Goal: Task Accomplishment & Management: Use online tool/utility

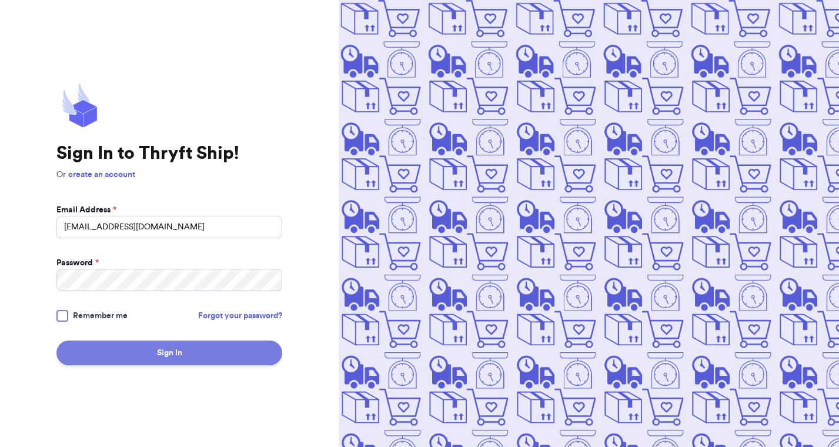
click at [153, 354] on button "Sign In" at bounding box center [169, 352] width 226 height 25
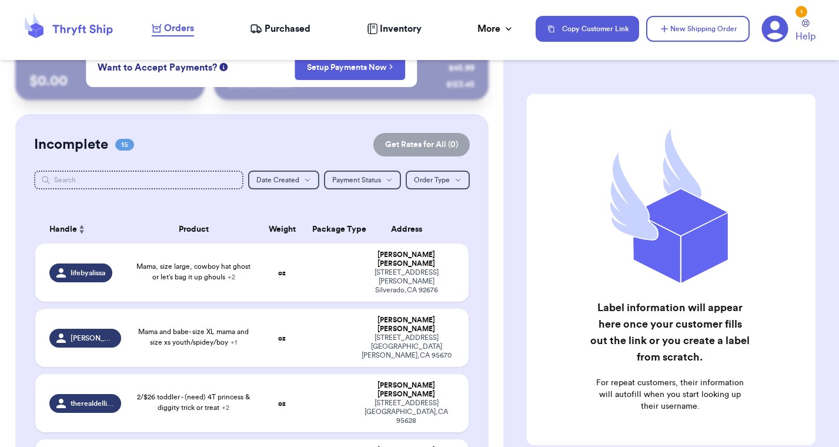
scroll to position [36, 0]
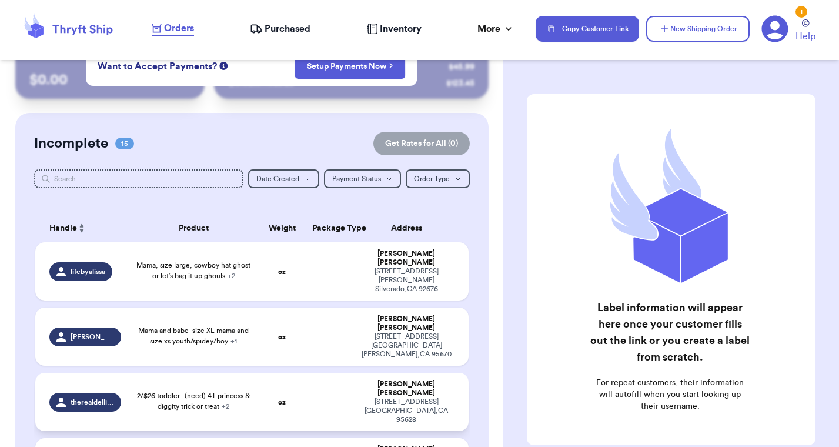
click at [161, 392] on span "2/$26 toddler - (need) 4T princess & diggity trick or treat + 2" at bounding box center [193, 401] width 113 height 18
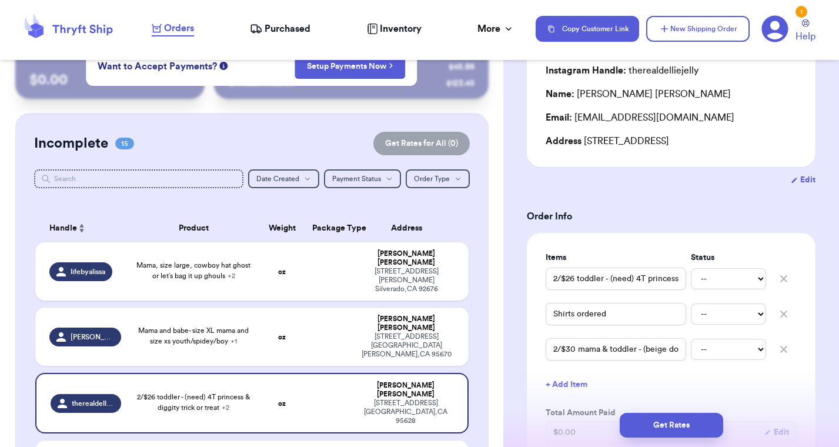
scroll to position [109, 0]
drag, startPoint x: 614, startPoint y: 348, endPoint x: 684, endPoint y: 347, distance: 70.0
click at [685, 347] on input "2/$30 mama & toddler - (beige done) L & (need) 4T, pink bubble gum ghost" at bounding box center [615, 348] width 140 height 22
click at [676, 348] on input "2/$30 mama & toddler - (beige done) L & (need) 4T, pink bubble gum ghost" at bounding box center [615, 348] width 140 height 22
drag, startPoint x: 633, startPoint y: 351, endPoint x: 519, endPoint y: 351, distance: 114.6
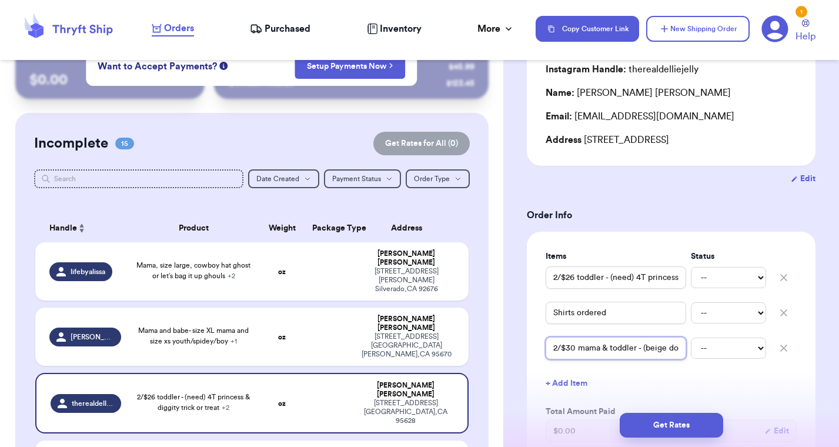
click at [586, 350] on input "2/$30 mama & toddler - (beige done) L & (need) 4T, pink bubble gum ghost" at bounding box center [615, 348] width 140 height 22
drag, startPoint x: 641, startPoint y: 348, endPoint x: 683, endPoint y: 350, distance: 42.4
click at [683, 350] on input "2/$30 mama & toddler - (beige done) L & (need) 4T, pink bubble gum ghost" at bounding box center [615, 348] width 140 height 22
click at [623, 351] on input "2/$30 mama & toddler - (beige done) L & (need) 4T, pink bubble gum ghost" at bounding box center [615, 348] width 140 height 22
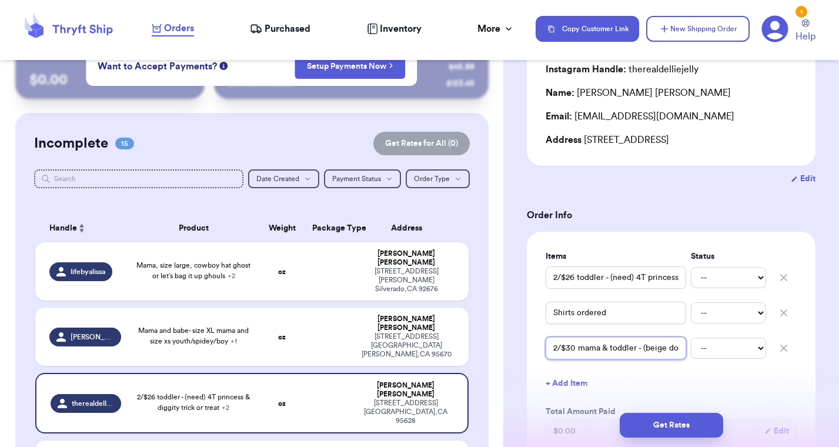
drag, startPoint x: 619, startPoint y: 350, endPoint x: 683, endPoint y: 350, distance: 64.1
click at [683, 350] on input "2/$30 mama & toddler - (beige done) L & (need) 4T, pink bubble gum ghost" at bounding box center [615, 348] width 140 height 22
click at [668, 350] on input "2/$30 mama & toddler - (beige done) L & (need) 4T, pink bubble gum ghost" at bounding box center [615, 348] width 140 height 22
type input "(need all) 2/$30 small YOUTH & 3T toddler - match pink ghost"
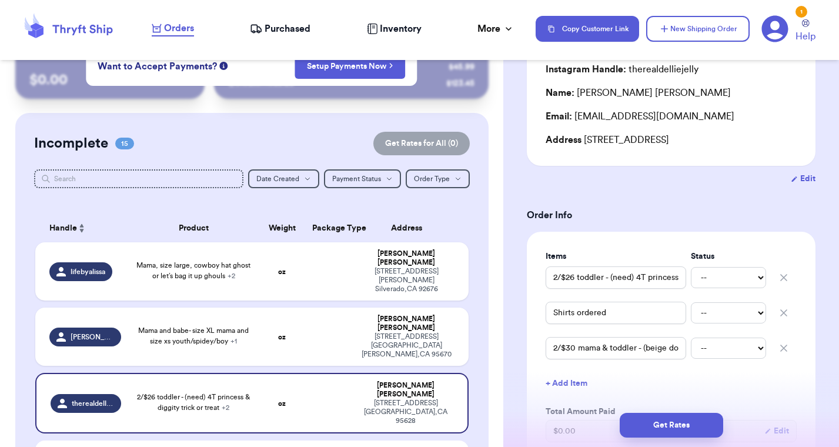
type input "2 for 35 mama shirts"
type input "2/35 Mama shirt: (black XL for ghost, need another shirt for cowboy boots/or or…"
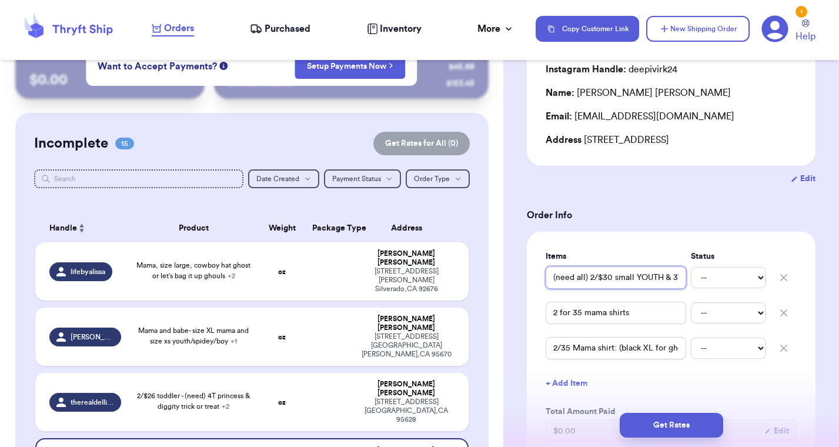
drag, startPoint x: 635, startPoint y: 277, endPoint x: 687, endPoint y: 276, distance: 52.3
click at [688, 276] on div "(need all) 2/$30 small YOUTH & 3T toddler - match pink ghost -- [PERSON_NAME]" at bounding box center [670, 277] width 251 height 26
click at [635, 280] on input "(need all) 2/$30 small YOUTH & 3T toddler - match pink ghost" at bounding box center [615, 277] width 140 height 22
drag, startPoint x: 639, startPoint y: 280, endPoint x: 706, endPoint y: 280, distance: 67.6
click at [706, 280] on div "(need all) 2/$30 small YOUTH & 3T toddler - match pink ghost -- [PERSON_NAME]" at bounding box center [670, 277] width 251 height 26
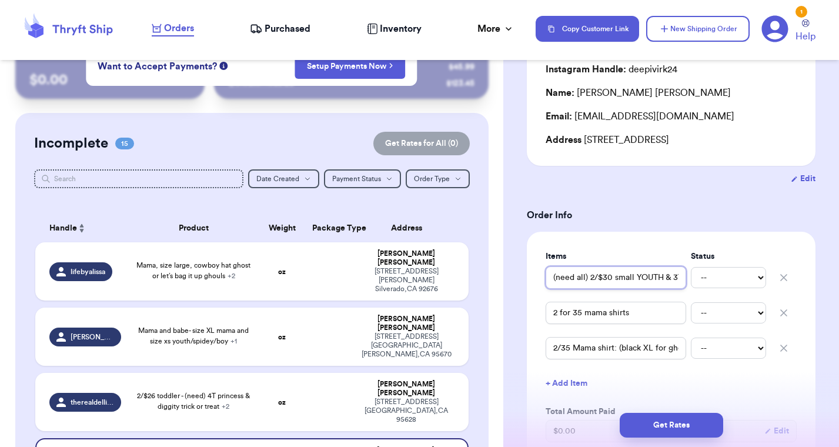
click at [680, 280] on input "(need all) 2/$30 small YOUTH & 3T toddler - match pink ghost" at bounding box center [615, 277] width 140 height 22
drag, startPoint x: 677, startPoint y: 279, endPoint x: 544, endPoint y: 277, distance: 133.4
click at [544, 277] on div "Items Status (need all) 2/$30 small YOUTH & 3T toddler - match pink ghost -- Pa…" at bounding box center [671, 369] width 289 height 275
click at [573, 280] on input "(need all) 2/$30 small YOUTH & 3T toddler - match pink ghost" at bounding box center [615, 277] width 140 height 22
drag, startPoint x: 588, startPoint y: 279, endPoint x: 673, endPoint y: 277, distance: 85.8
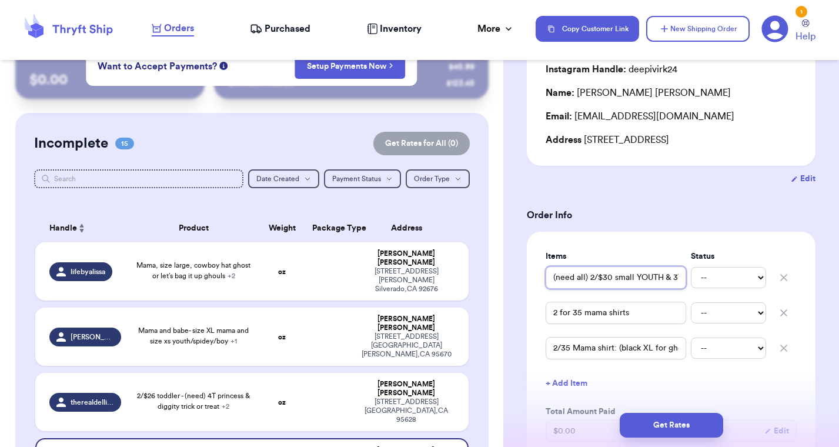
click at [673, 277] on input "(need all) 2/$30 small YOUTH & 3T toddler - match pink ghost" at bounding box center [615, 277] width 140 height 22
click at [666, 278] on input "(need all) 2/$30 small YOUTH & 3T toddler - match pink ghost" at bounding box center [615, 277] width 140 height 22
drag, startPoint x: 666, startPoint y: 277, endPoint x: 695, endPoint y: 278, distance: 28.8
click at [695, 278] on div "(need all) 2/$30 small YOUTH & 3T toddler - match pink ghost -- [PERSON_NAME]" at bounding box center [670, 277] width 251 height 26
click at [643, 278] on input "(need all) 2/$30 small YOUTH & 3T toddler - match pink ghost" at bounding box center [615, 277] width 140 height 22
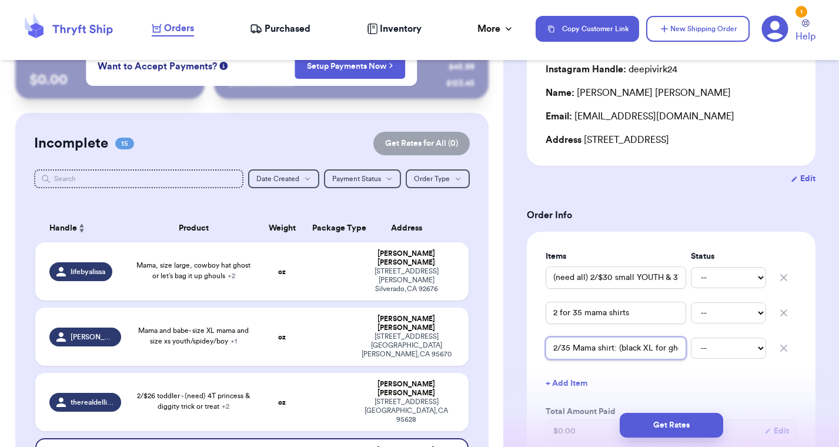
click at [623, 351] on input "2/35 Mama shirt: (black XL for ghost, need another shirt for cowboy boots/or or…" at bounding box center [615, 348] width 140 height 22
drag, startPoint x: 620, startPoint y: 346, endPoint x: 681, endPoint y: 346, distance: 61.1
click at [681, 346] on input "2/35 Mama shirt: (black XL for ghost, need another shirt for cowboy boots/or or…" at bounding box center [615, 348] width 140 height 22
click at [656, 350] on input "2/35 Mama shirt: (black XL for ghost, need another shirt for cowboy boots/or or…" at bounding box center [615, 348] width 140 height 22
drag, startPoint x: 624, startPoint y: 350, endPoint x: 716, endPoint y: 351, distance: 91.7
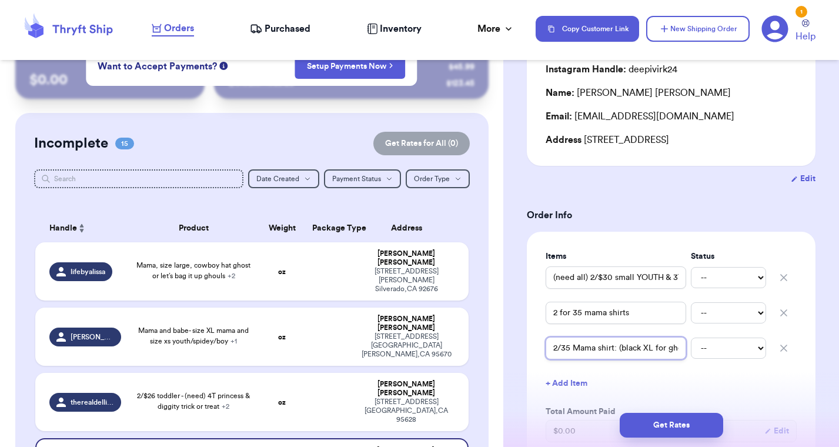
click at [716, 351] on div "2/35 Mama shirt: (black XL for ghost, need another shirt for cowboy boots/or or…" at bounding box center [670, 348] width 251 height 26
click at [650, 349] on input "2/35 Mama shirt: (black XL for ghost, need another shirt for cowboy boots/or or…" at bounding box center [615, 348] width 140 height 22
drag, startPoint x: 635, startPoint y: 350, endPoint x: 698, endPoint y: 350, distance: 63.5
click at [698, 350] on div "2/35 Mama shirt: (black XL for ghost, need another shirt for cowboy boots/or or…" at bounding box center [670, 348] width 251 height 26
click at [678, 350] on input "2/35 Mama shirt: (black XL for ghost, need another shirt for cowboy boots/or or…" at bounding box center [615, 348] width 140 height 22
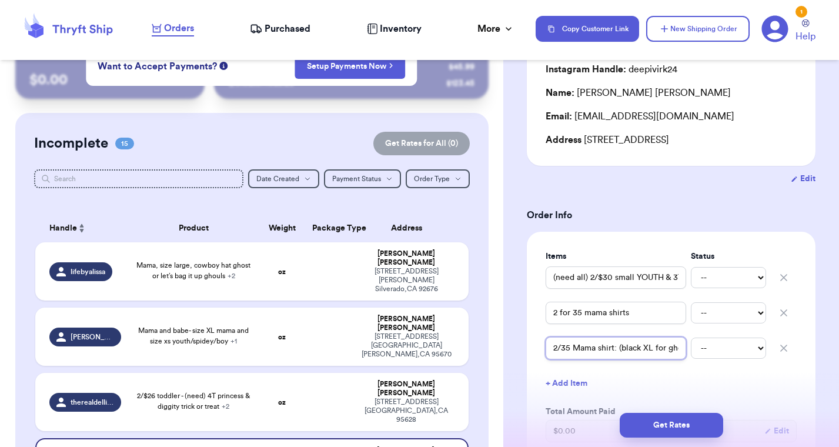
drag, startPoint x: 679, startPoint y: 350, endPoint x: 522, endPoint y: 348, distance: 156.9
click at [595, 350] on input "2/35 Mama shirt: (black XL for ghost, need another shirt for cowboy boots/or or…" at bounding box center [615, 348] width 140 height 22
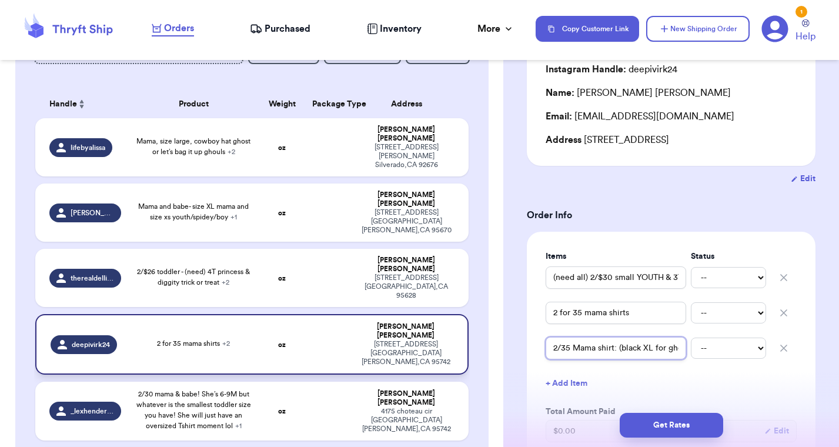
scroll to position [167, 0]
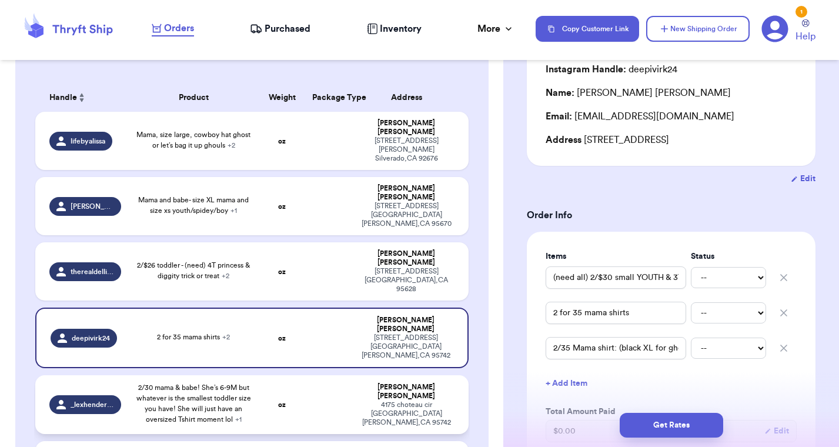
click at [193, 384] on span "2/30 mama & babe! She’s 6-9M but whatever is the smallest toddler size you have…" at bounding box center [193, 403] width 115 height 39
type input "2/30 mama & babe! She’s 6-9M but whatever is the smallest toddler size you have…"
type input "Mama is M"
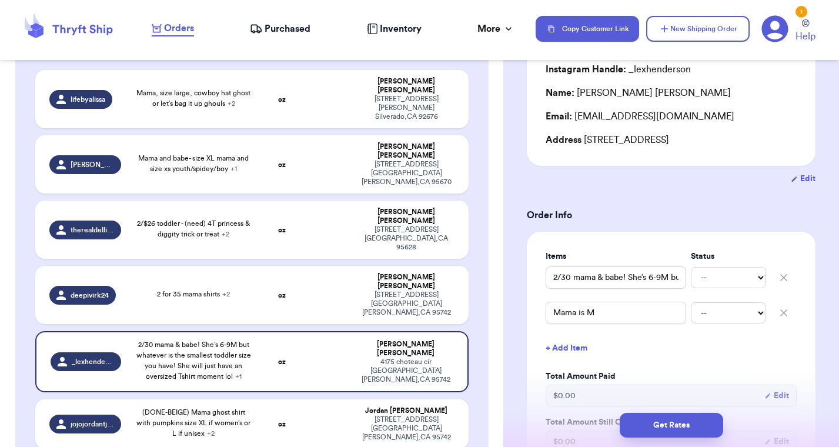
scroll to position [219, 0]
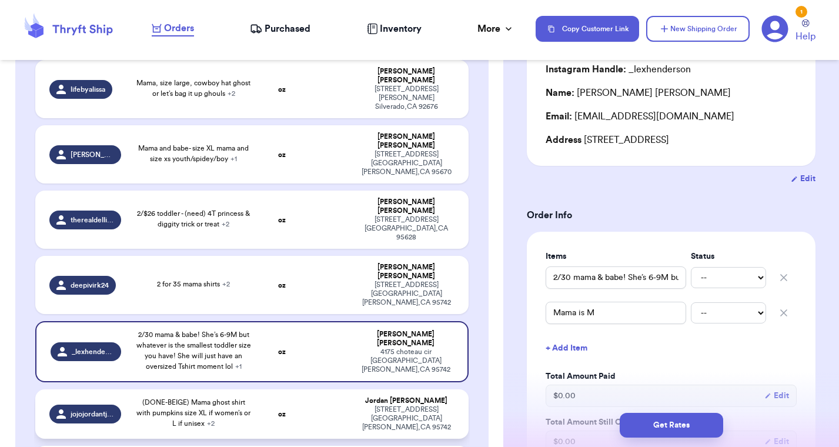
click at [185, 398] on span "(DONE-BEIGE) Mama ghost shirt with pumpkins size XL if women’s or L if unisex +…" at bounding box center [193, 412] width 114 height 28
type input "(DONE-BEIGE) Mama ghost shirt with pumpkins size XL if women’s or L if unisex"
type input "3t toddler boy shirt dancing skeletons or spooky dude"
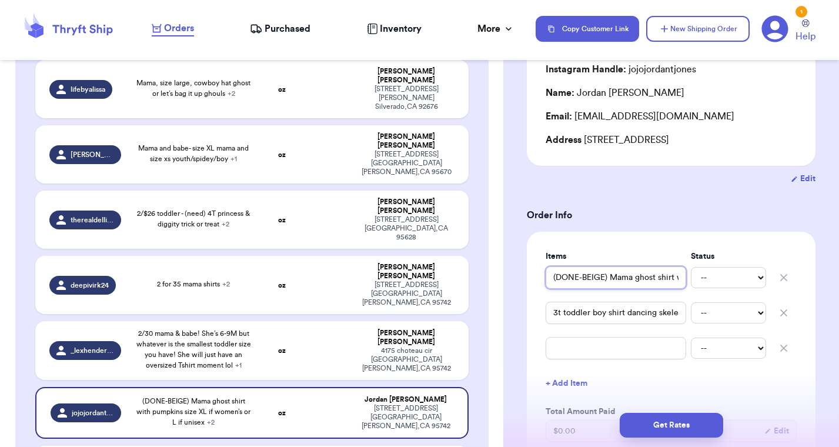
drag, startPoint x: 611, startPoint y: 277, endPoint x: 717, endPoint y: 277, distance: 106.4
click at [718, 277] on div "(DONE-BEIGE) Mama ghost shirt with pumpkins size XL if women’s or L if unisex -…" at bounding box center [670, 277] width 251 height 26
click at [618, 275] on input "(DONE-BEIGE) Mama ghost shirt with pumpkins size XL if women’s or L if unisex" at bounding box center [615, 277] width 140 height 22
drag, startPoint x: 584, startPoint y: 282, endPoint x: 511, endPoint y: 281, distance: 72.9
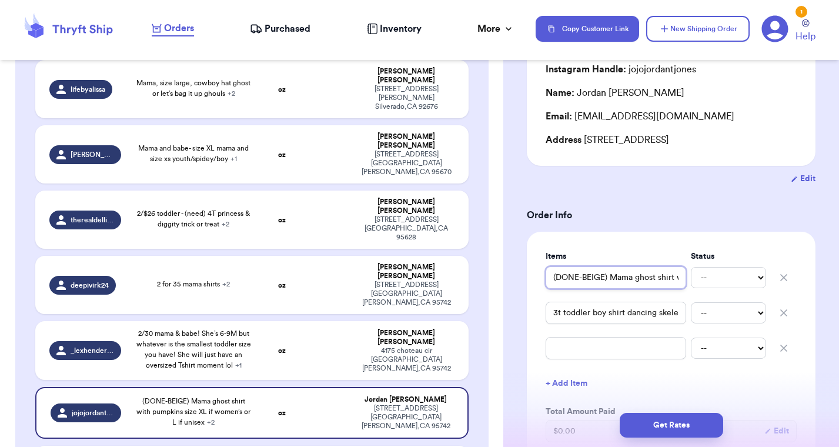
click at [627, 277] on input "(DONE-BEIGE) Mama ghost shirt with pumpkins size XL if women’s or L if unisex" at bounding box center [615, 277] width 140 height 22
drag, startPoint x: 635, startPoint y: 278, endPoint x: 678, endPoint y: 278, distance: 42.9
click at [678, 278] on input "(DONE-BEIGE) Mama ghost shirt with pumpkins size XL if women’s or L if unisex" at bounding box center [615, 277] width 140 height 22
click at [669, 278] on input "(DONE-BEIGE) Mama ghost shirt with pumpkins size XL if women’s or L if unisex" at bounding box center [615, 277] width 140 height 22
drag, startPoint x: 618, startPoint y: 314, endPoint x: 729, endPoint y: 310, distance: 111.1
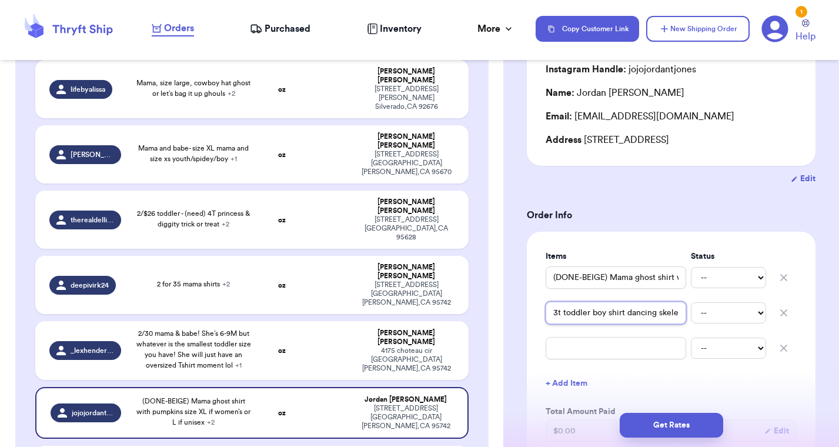
click at [729, 310] on div "3t toddler boy shirt dancing skeletons or spooky dude -- Paid Owes" at bounding box center [670, 313] width 251 height 26
click at [628, 316] on input "3t toddler boy shirt dancing skeletons or spooky dude" at bounding box center [615, 312] width 140 height 22
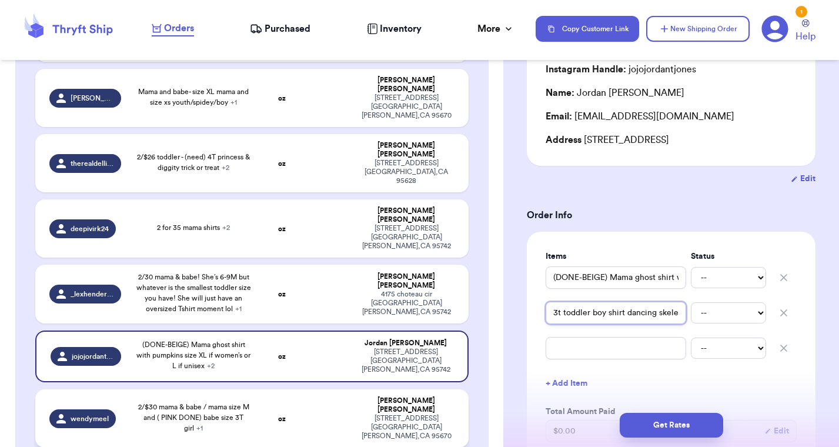
scroll to position [298, 0]
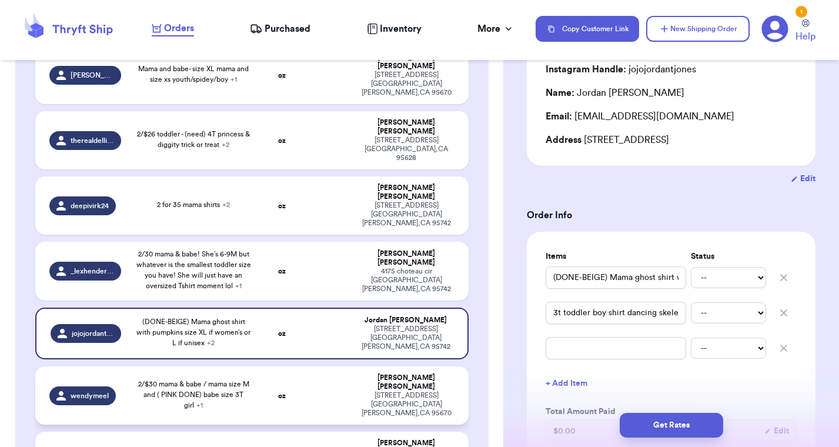
click at [190, 380] on span "2/$30 mama & babe / mama size M and ( PINK DONE) babe size 3T girl + 1" at bounding box center [193, 394] width 111 height 28
type input "2/$30 mama & babe / mama size M and ( PINK DONE) babe size 3T girl"
type input "No MAMA design - Disney fans"
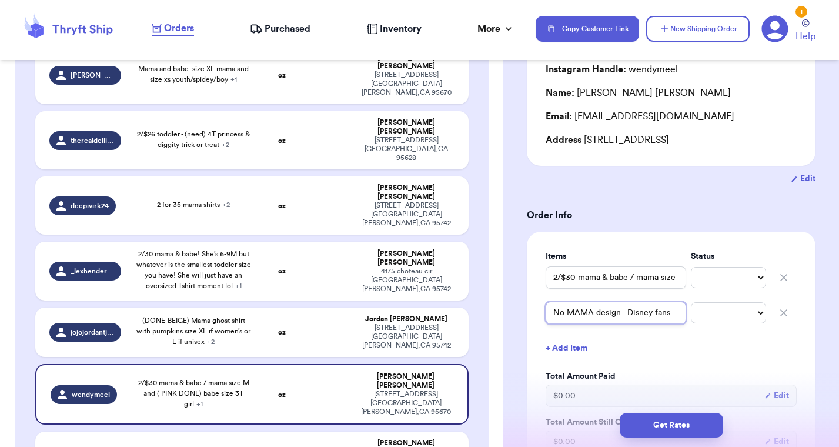
drag, startPoint x: 625, startPoint y: 327, endPoint x: 688, endPoint y: 326, distance: 62.9
click at [688, 326] on div "No MAMA design - Disney fans -- Paid Owes" at bounding box center [670, 313] width 251 height 26
click at [606, 289] on input "2/$30 mama & babe / mama size M and ( PINK DONE) babe size 3T girl" at bounding box center [615, 277] width 140 height 22
drag, startPoint x: 599, startPoint y: 290, endPoint x: 683, endPoint y: 289, distance: 83.5
click at [683, 289] on input "2/$30 mama & babe / mama size M and ( PINK DONE) babe size 3T girl" at bounding box center [615, 277] width 140 height 22
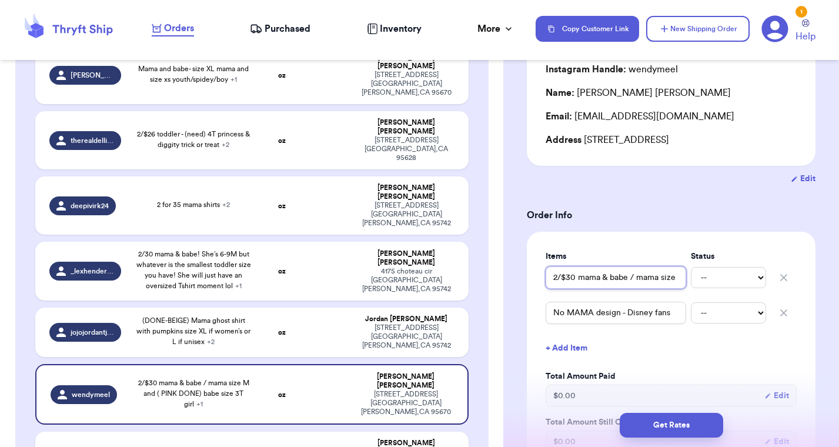
click at [636, 289] on input "2/$30 mama & babe / mama size M and ( PINK DONE) babe size 3T girl" at bounding box center [615, 277] width 140 height 22
drag, startPoint x: 636, startPoint y: 293, endPoint x: 690, endPoint y: 293, distance: 54.1
click at [690, 290] on div "2/$30 mama & babe / mama size M and ( PINK DONE) babe size 3T girl -- Paid Owes" at bounding box center [670, 277] width 251 height 26
click at [646, 289] on input "2/$30 mama & babe / mama size M and ( PINK DONE) babe size 3T girl" at bounding box center [615, 277] width 140 height 22
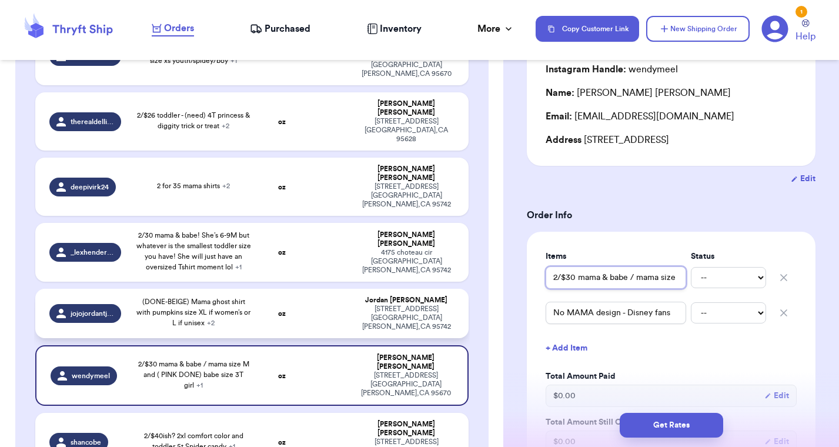
scroll to position [320, 0]
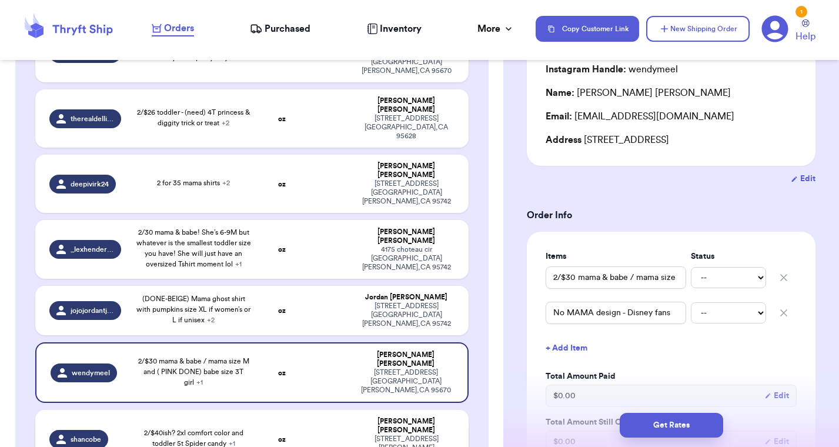
click at [169, 429] on span "2/$40ish? 2xl comfort color and toddler 5t Spider candy + 1" at bounding box center [193, 438] width 99 height 18
type input "(1 grey running on caffeine DONE) (need 1 more) 2/35 2xl no mama please. Can be…"
type input "2/$40ish? 2xl comfort color and toddler 5t Spider candy"
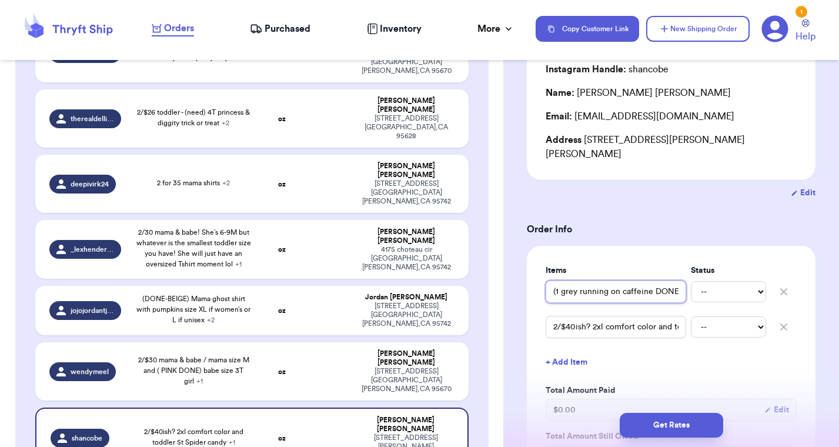
drag, startPoint x: 646, startPoint y: 277, endPoint x: 689, endPoint y: 279, distance: 43.0
click at [689, 279] on div "(1 grey running on caffeine DONE) (need 1 more) 2/35 2xl no mama please. Can be…" at bounding box center [670, 292] width 251 height 26
click at [636, 283] on input "(1 grey running on caffeine DONE) (need 1 more) 2/35 2xl no mama please. Can be…" at bounding box center [615, 291] width 140 height 22
drag, startPoint x: 654, startPoint y: 279, endPoint x: 691, endPoint y: 279, distance: 37.0
click at [691, 279] on div "(1 grey running on caffeine DONE) (need 1 more) 2/35 2xl no mama please. Can be…" at bounding box center [670, 292] width 251 height 26
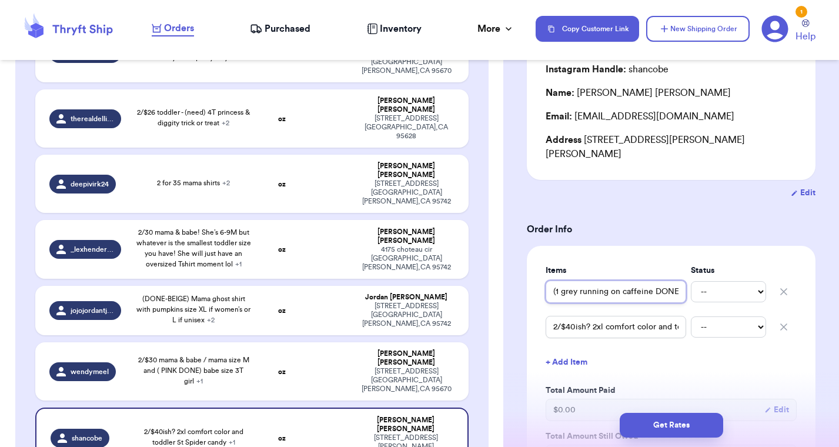
click at [647, 280] on input "(1 grey running on caffeine DONE) (need 1 more) 2/35 2xl no mama please. Can be…" at bounding box center [615, 291] width 140 height 22
drag, startPoint x: 664, startPoint y: 279, endPoint x: 696, endPoint y: 279, distance: 31.7
click at [696, 279] on div "(1 grey running on caffeine DONE) (need 1 more) 2/35 2xl no mama please. Can be…" at bounding box center [670, 292] width 251 height 26
click at [681, 280] on input "(1 grey running on caffeine DONE) (need 1 more) 2/35 2xl no mama please. Can be…" at bounding box center [615, 291] width 140 height 22
drag, startPoint x: 624, startPoint y: 317, endPoint x: 688, endPoint y: 316, distance: 63.5
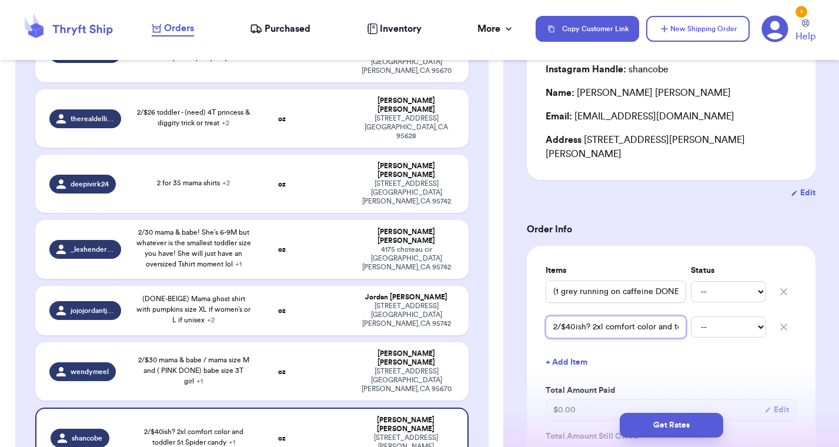
click at [688, 316] on div "2/$40ish? 2xl comfort color and toddler 5t Spider candy -- Paid Owes" at bounding box center [670, 327] width 251 height 26
click at [679, 316] on input "2/$40ish? 2xl comfort color and toddler 5t Spider candy" at bounding box center [615, 327] width 140 height 22
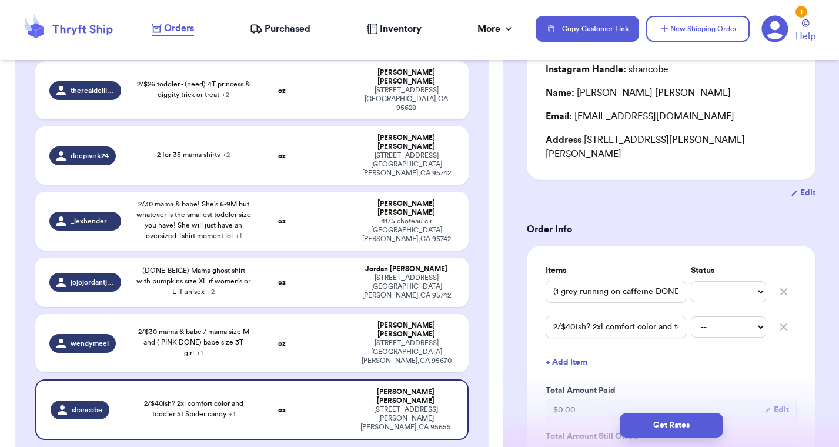
type input "Mama (M) & Me (Boy 4T- DONE BLACK) Shirts"
type input "Same color shirt, different spooky designs"
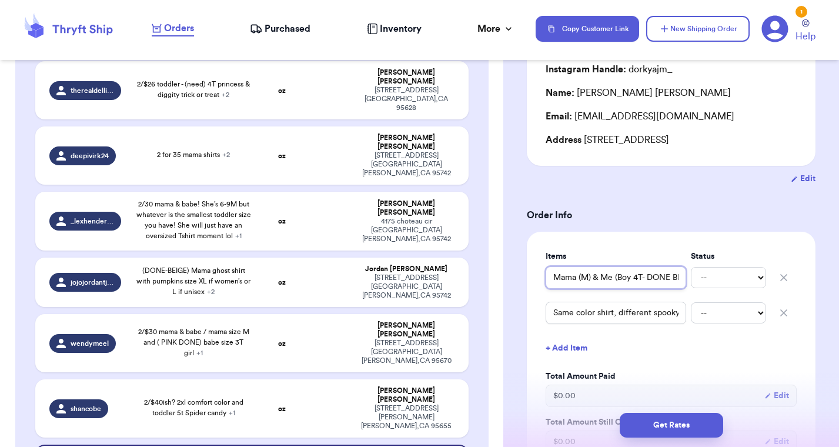
drag, startPoint x: 633, startPoint y: 280, endPoint x: 690, endPoint y: 279, distance: 57.0
click at [690, 279] on div "Mama (M) & Me (Boy 4T- DONE BLACK) Shirts -- Paid Owes" at bounding box center [670, 277] width 251 height 26
click at [677, 279] on input "Mama (M) & Me (Boy 4T- DONE BLACK) Shirts" at bounding box center [615, 277] width 140 height 22
drag, startPoint x: 621, startPoint y: 311, endPoint x: 718, endPoint y: 311, distance: 97.0
click at [718, 311] on div "Same color shirt, different spooky designs -- Paid Owes" at bounding box center [670, 313] width 251 height 26
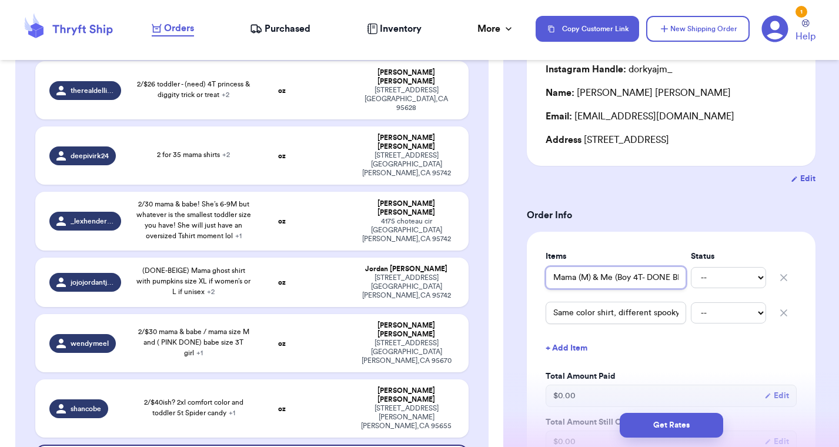
click at [670, 284] on input "Mama (M) & Me (Boy 4T- DONE BLACK) Shirts" at bounding box center [615, 277] width 140 height 22
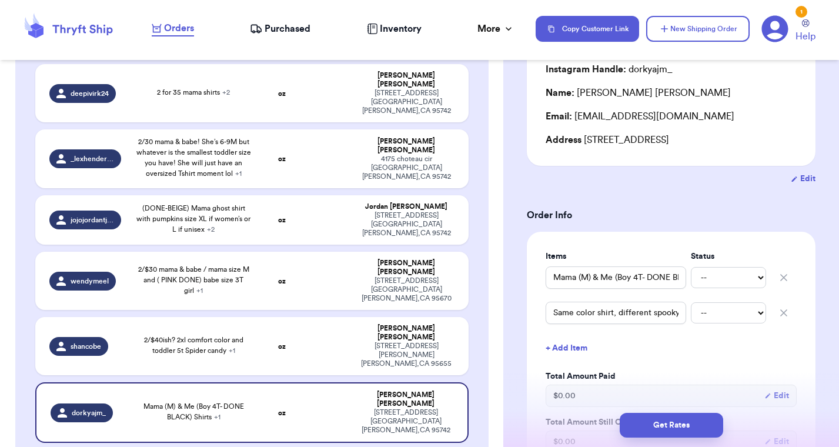
type input "Mama (medium) and babe (2t girl - ghost, boots, bows)"
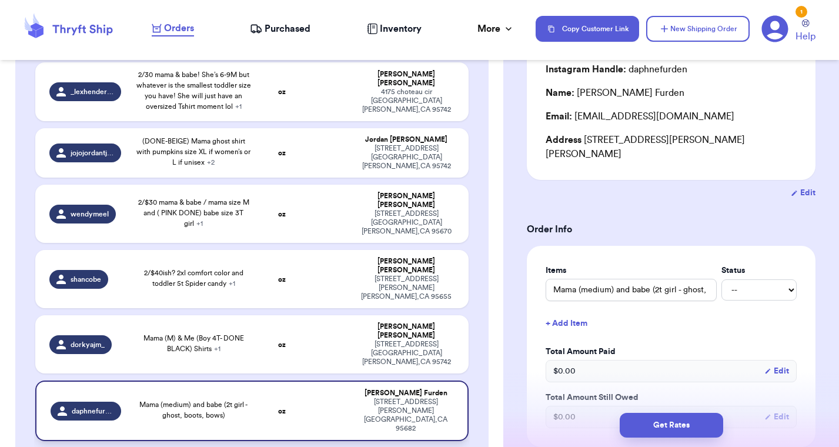
scroll to position [505, 0]
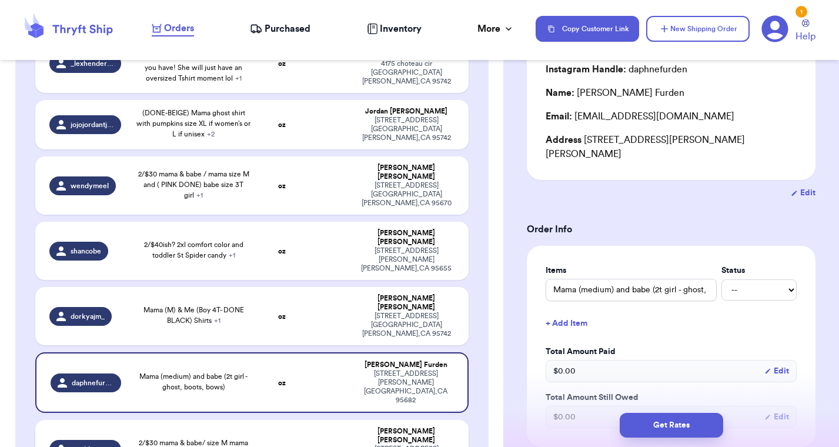
click at [185, 439] on span "2/$30 mama & babe/ size M mama and size 4T girl + 1" at bounding box center [193, 448] width 109 height 18
type input "2/$30 mama & babe/ size M mama and size 4T girl"
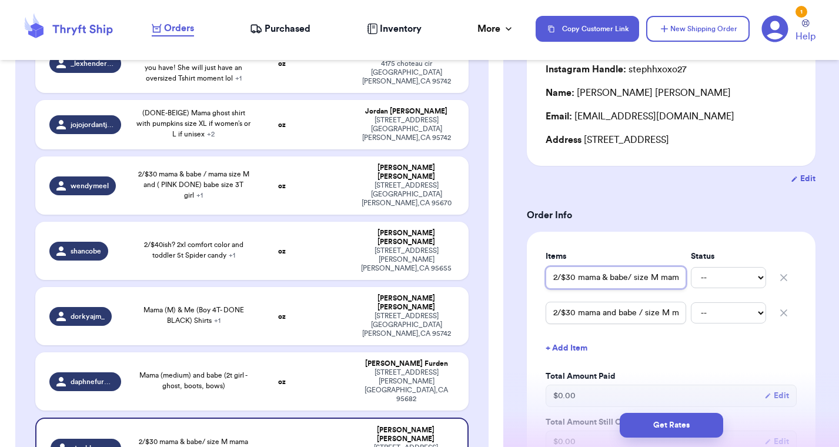
drag, startPoint x: 631, startPoint y: 281, endPoint x: 759, endPoint y: 280, distance: 128.7
click at [759, 280] on div "2/$30 mama & babe/ size M mama and size 4T girl -- Paid Owes" at bounding box center [670, 277] width 251 height 26
click at [655, 283] on input "2/$30 mama & babe/ size M mama and size 4T girl" at bounding box center [615, 277] width 140 height 22
drag, startPoint x: 636, startPoint y: 314, endPoint x: 696, endPoint y: 313, distance: 59.9
click at [697, 313] on div "2/$30 mama and babe / size M mama and 2T boy -- [PERSON_NAME]" at bounding box center [670, 313] width 251 height 26
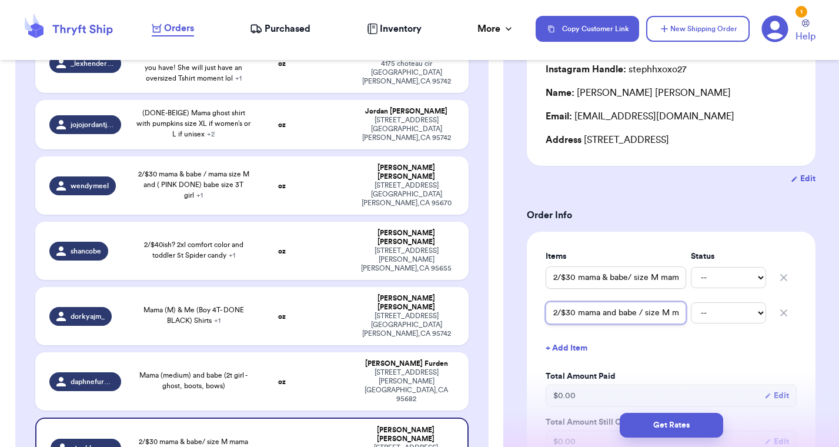
click at [680, 314] on input "2/$30 mama and babe / size M mama and 2T boy" at bounding box center [615, 312] width 140 height 22
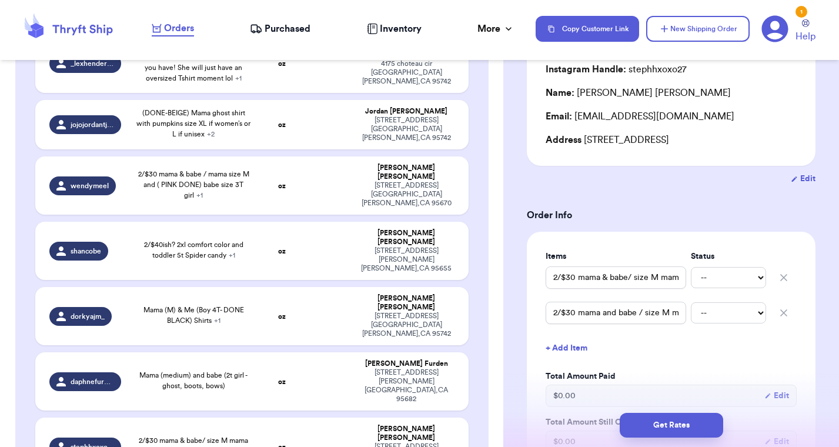
type input "2/30 mom and girl toddler matching. Mom size XL but if they run tight, a size u…"
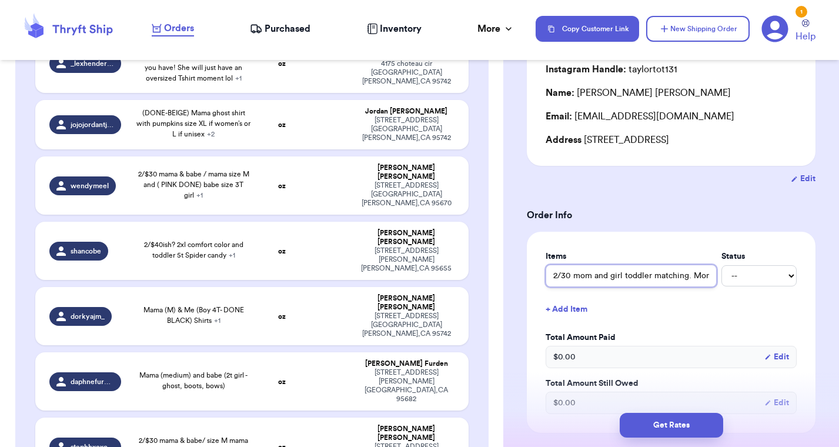
drag, startPoint x: 663, startPoint y: 275, endPoint x: 766, endPoint y: 275, distance: 102.8
click at [766, 275] on div "2/30 mom and girl toddler matching. Mom size XL but if they run tight, a size u…" at bounding box center [670, 275] width 251 height 22
click at [655, 276] on input "2/30 mom and girl toddler matching. Mom size XL but if they run tight, a size u…" at bounding box center [630, 275] width 171 height 22
drag, startPoint x: 632, startPoint y: 275, endPoint x: 714, endPoint y: 275, distance: 82.3
click at [714, 275] on input "2/30 mom and girl toddler matching. Mom size XL but if they run tight, a size u…" at bounding box center [630, 275] width 171 height 22
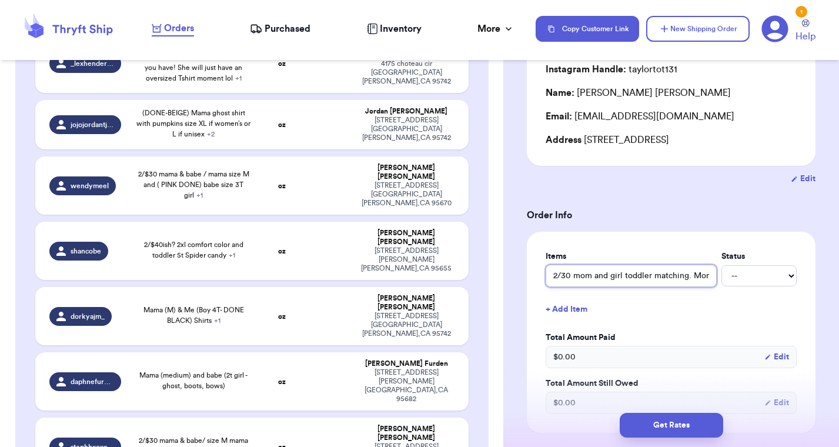
click at [644, 282] on input "2/30 mom and girl toddler matching. Mom size XL but if they run tight, a size u…" at bounding box center [630, 275] width 171 height 22
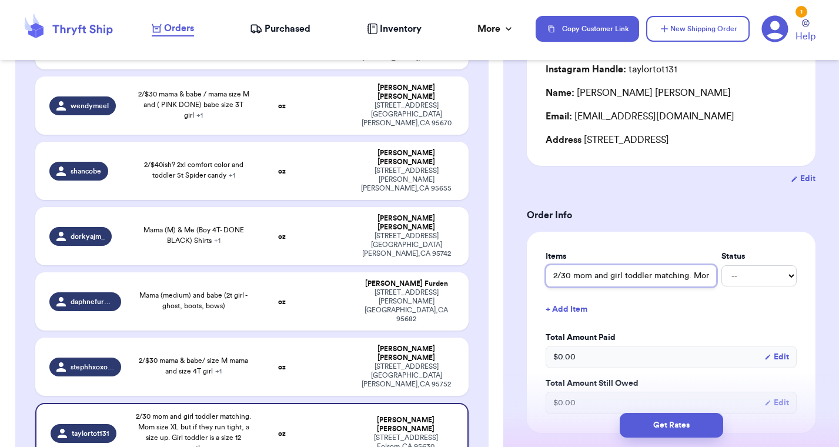
scroll to position [593, 0]
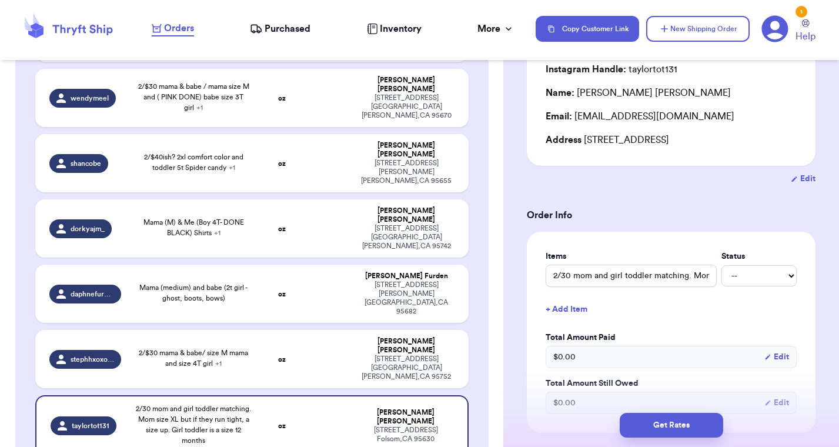
type input "2/$30 mama and me matching"
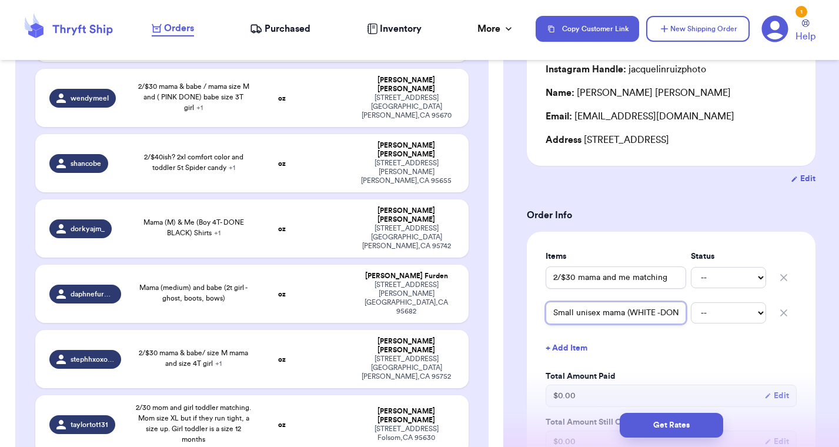
drag, startPoint x: 622, startPoint y: 314, endPoint x: 691, endPoint y: 309, distance: 69.0
click at [692, 309] on div "Small unisex mama (WHITE -DONE) / (NEED WHITE) 4T boy -- Paid Owes" at bounding box center [670, 313] width 251 height 26
click at [679, 313] on input "Small unisex mama (WHITE -DONE) / (NEED WHITE) 4T boy" at bounding box center [615, 312] width 140 height 22
type input "Mommy/toddler shirt"
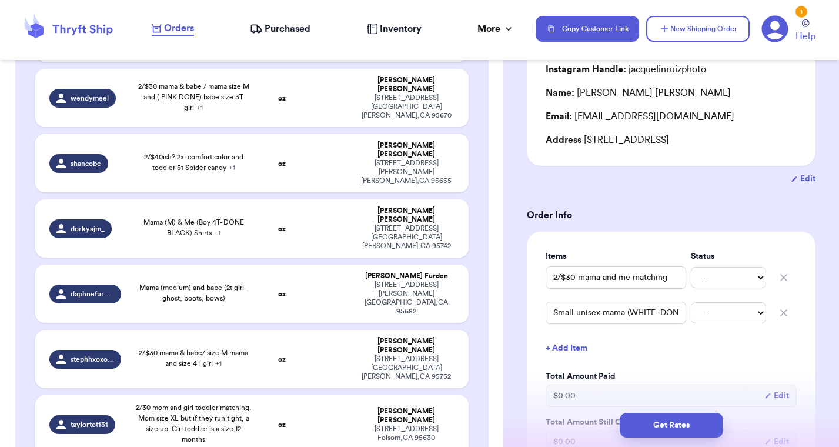
type input "Mom is a medium, toddler is a 2T girl."
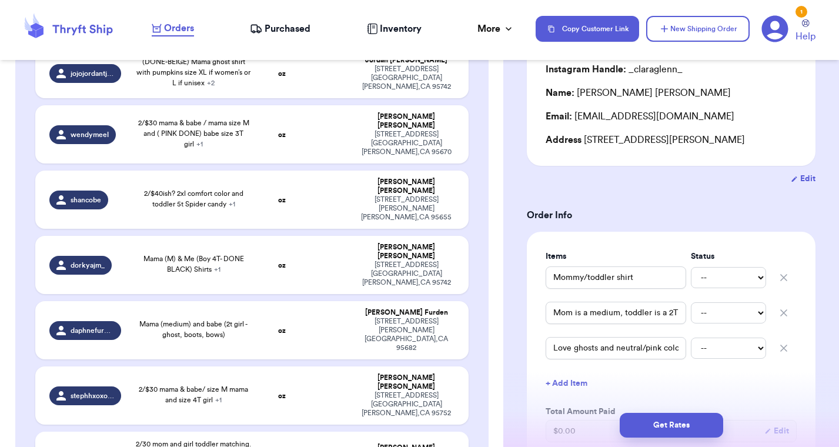
scroll to position [548, 0]
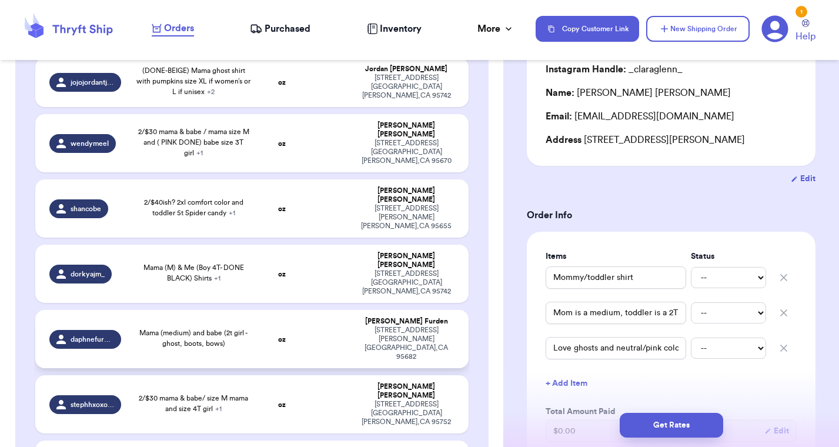
click at [192, 327] on div "Mama (medium) and babe (2t girl - ghost, boots, bows)" at bounding box center [193, 339] width 116 height 24
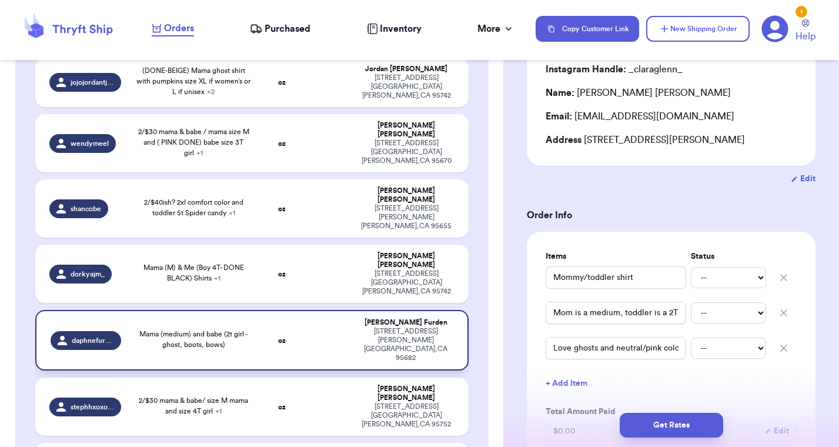
type input "Mama (medium) and babe (2t girl - ghost, boots, bows)"
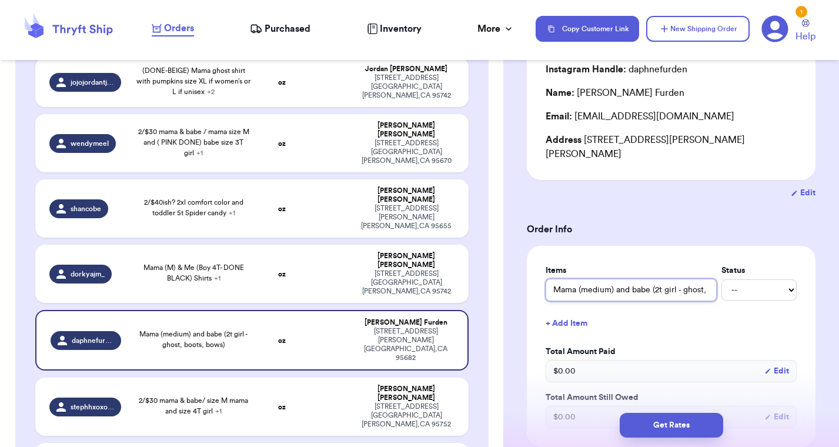
drag, startPoint x: 624, startPoint y: 274, endPoint x: 726, endPoint y: 274, distance: 102.2
click at [726, 279] on div "Mama (medium) and babe (2t girl - ghost, boots, bows) -- Paid Owes" at bounding box center [670, 290] width 251 height 22
click at [712, 279] on input "Mama (medium) and babe (2t girl - ghost, boots, bows)" at bounding box center [630, 290] width 171 height 22
